Goal: Navigation & Orientation: Find specific page/section

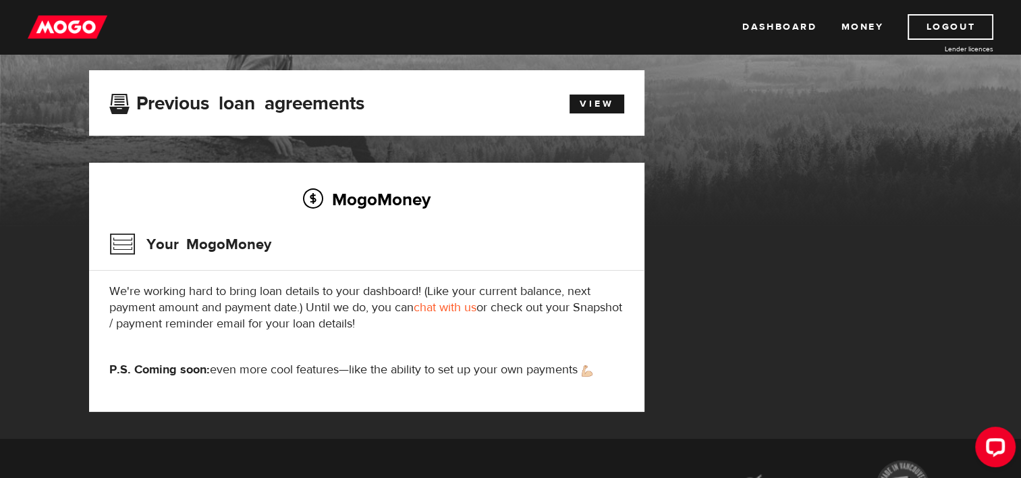
scroll to position [65, 0]
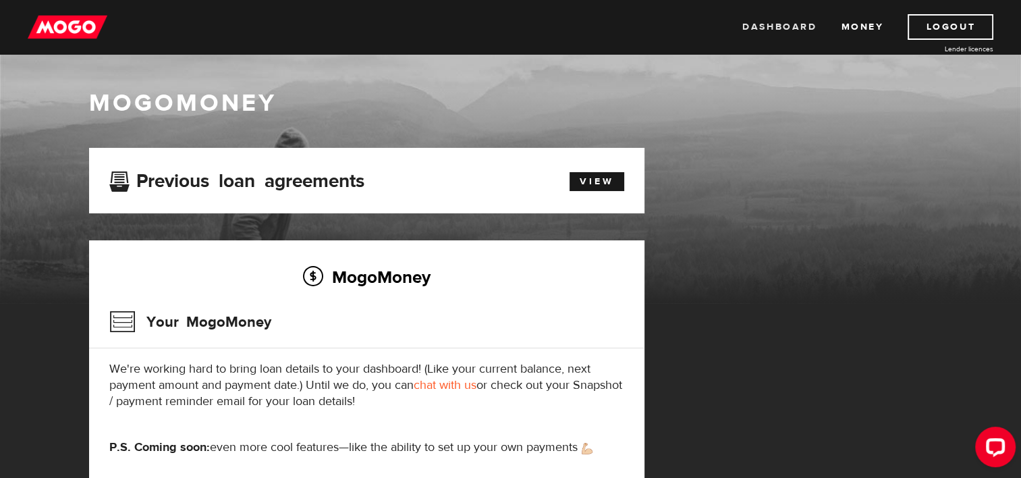
click at [799, 34] on link "Dashboard" at bounding box center [779, 27] width 74 height 26
click at [872, 24] on link "Money" at bounding box center [862, 27] width 43 height 26
click at [996, 451] on div "Open LiveChat chat widget" at bounding box center [995, 446] width 23 height 23
click at [599, 182] on link "View" at bounding box center [596, 181] width 55 height 19
